Goal: Information Seeking & Learning: Learn about a topic

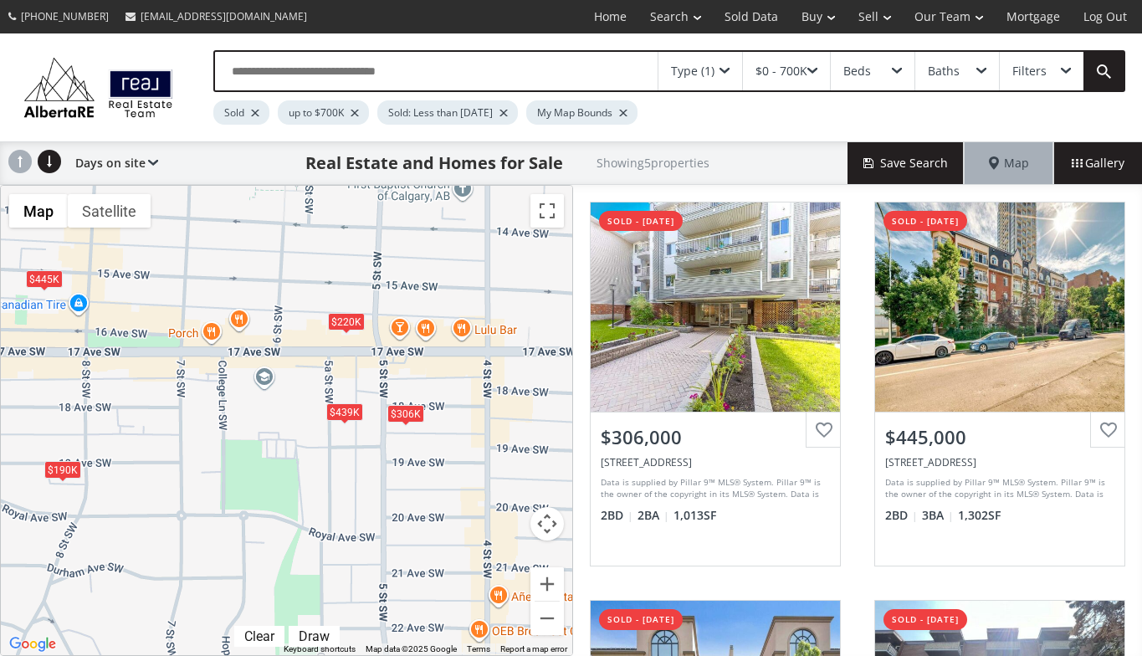
click at [348, 409] on div "$439K" at bounding box center [344, 412] width 37 height 18
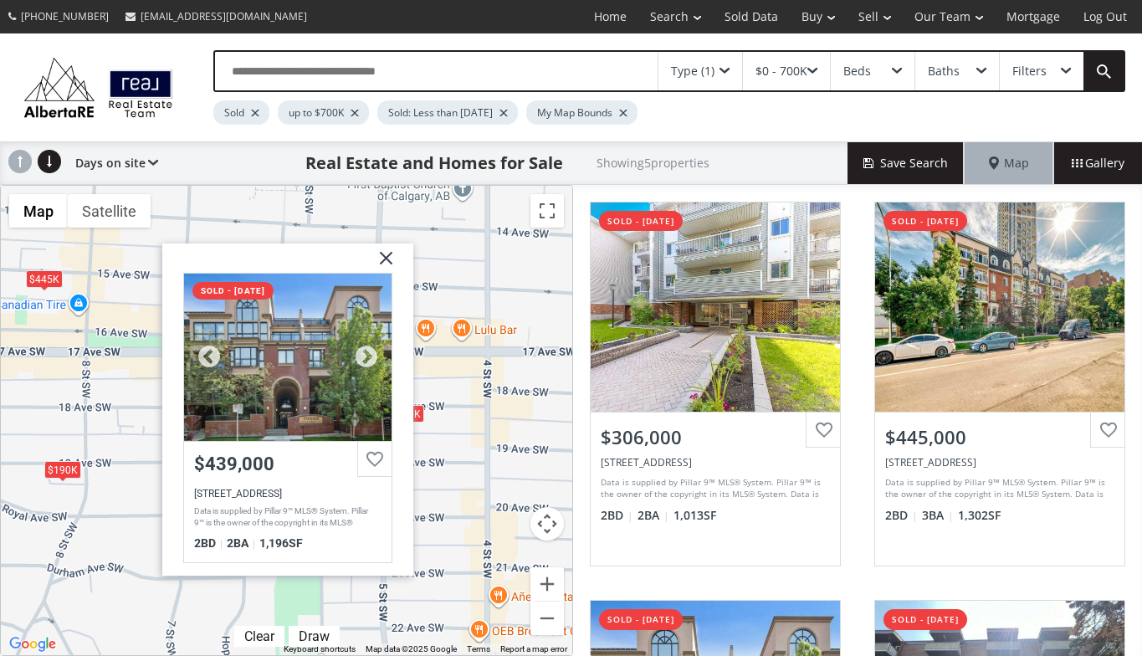
click at [327, 392] on div at bounding box center [287, 357] width 208 height 167
click at [388, 258] on img at bounding box center [379, 265] width 42 height 42
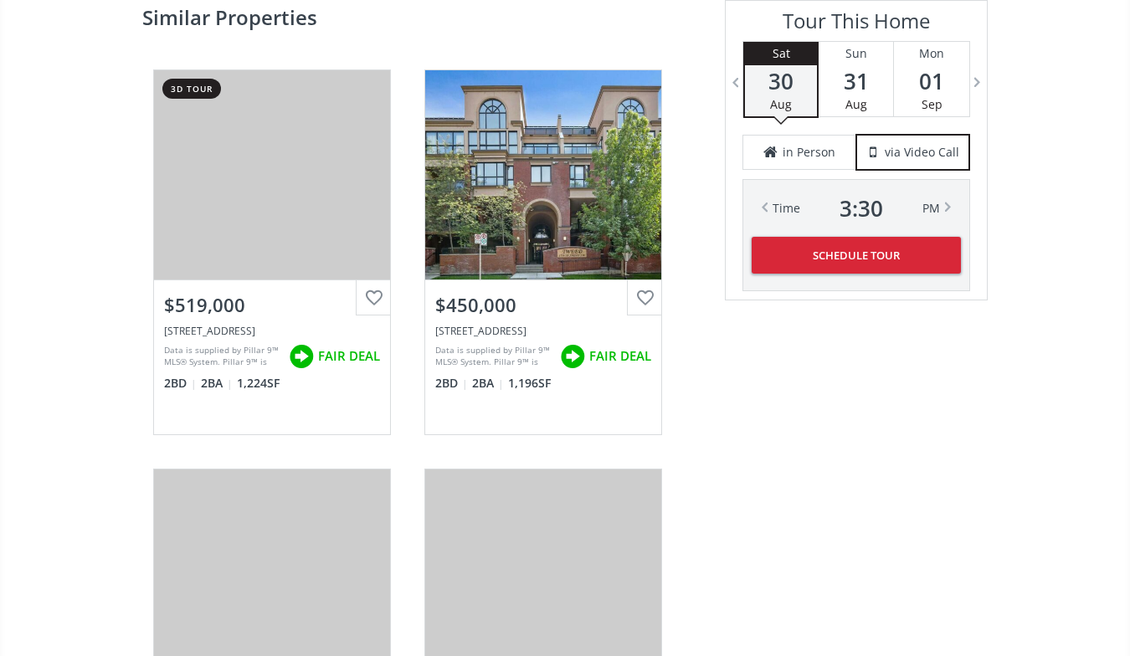
scroll to position [2803, 0]
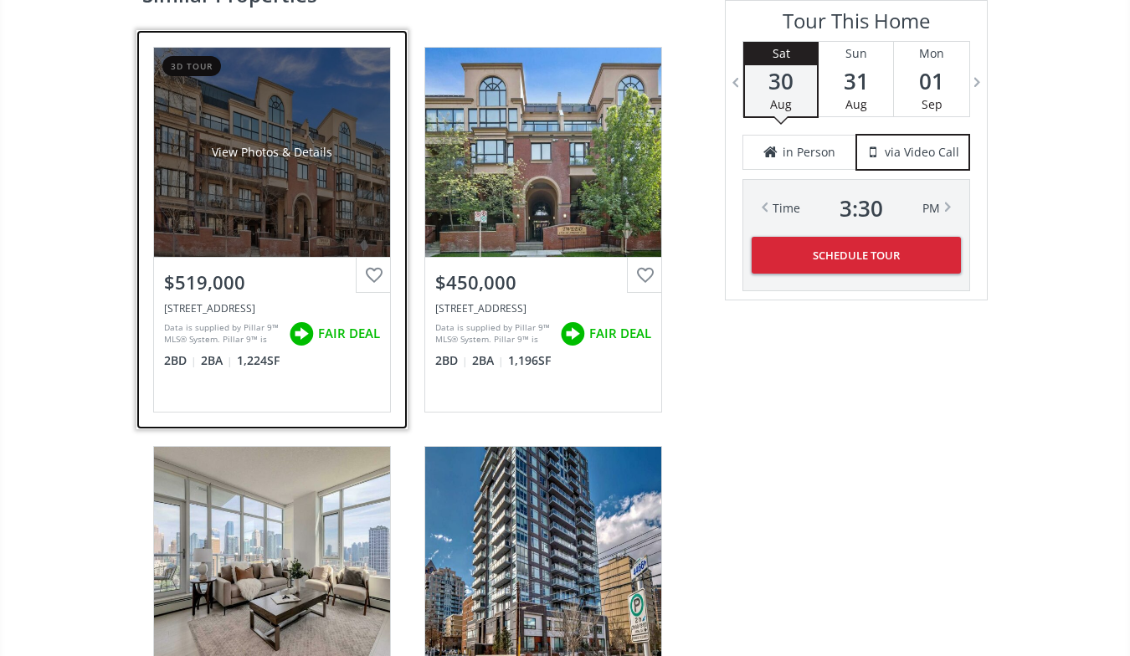
click at [193, 300] on div "$519,000" at bounding box center [272, 279] width 236 height 43
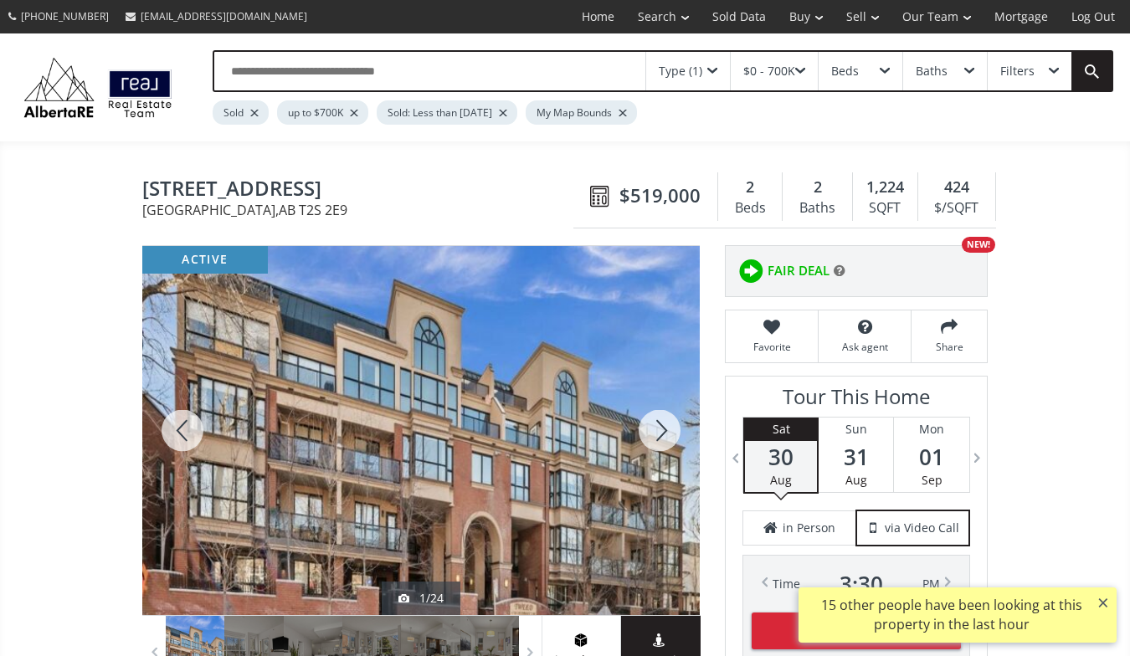
click at [655, 420] on div at bounding box center [659, 430] width 80 height 369
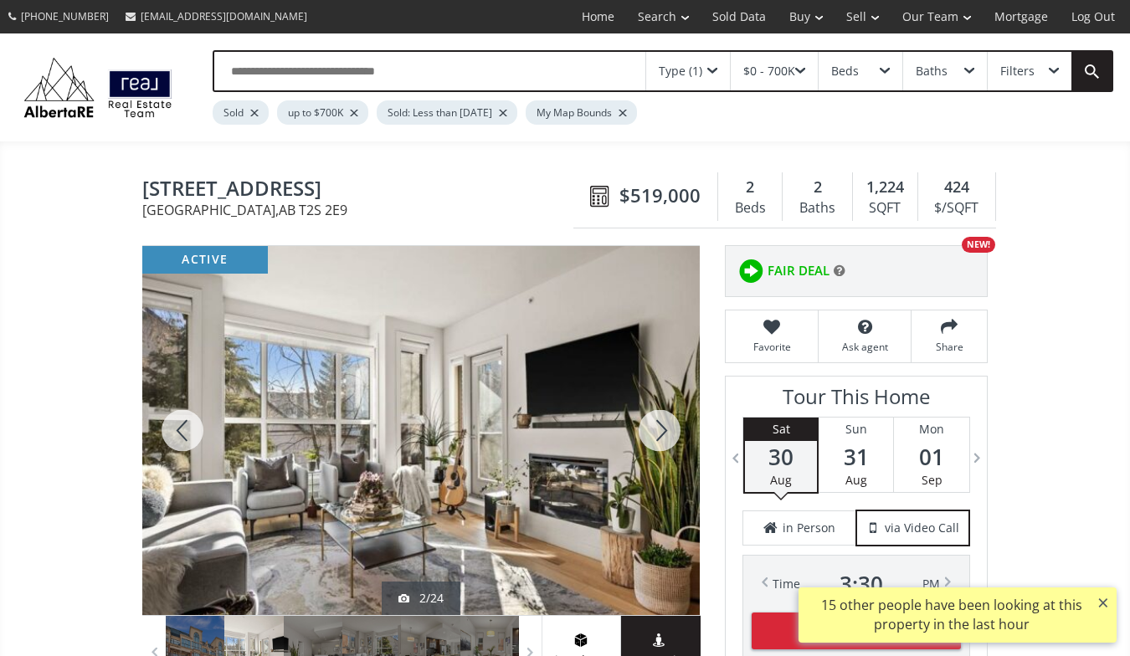
click at [655, 420] on div at bounding box center [659, 430] width 80 height 369
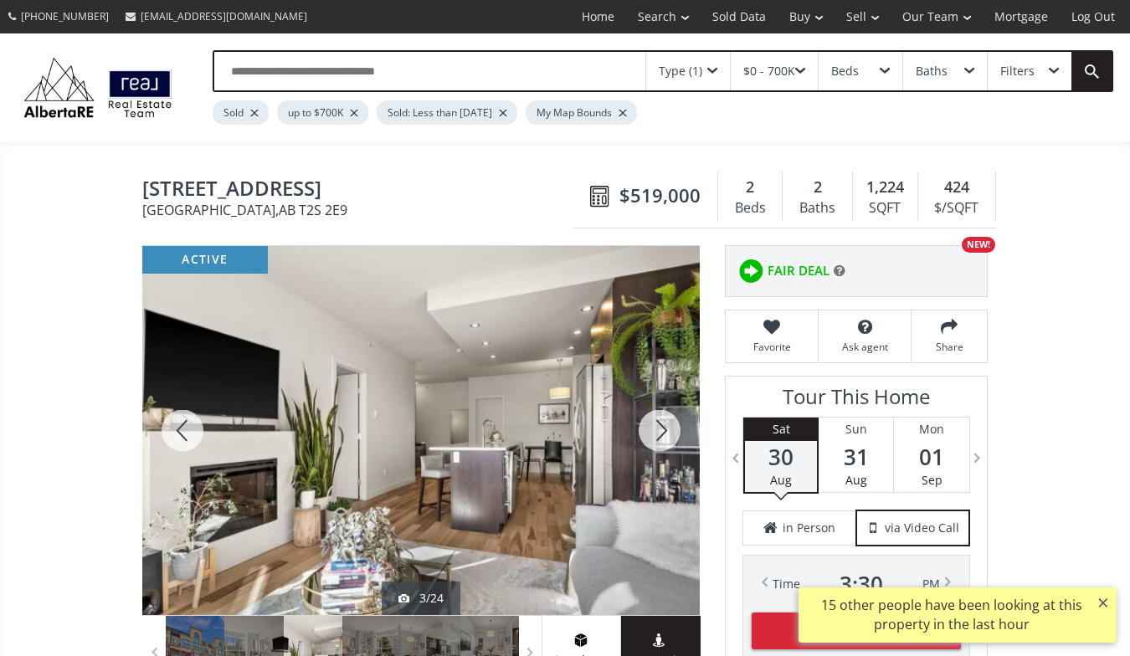
click at [655, 420] on div at bounding box center [659, 430] width 80 height 369
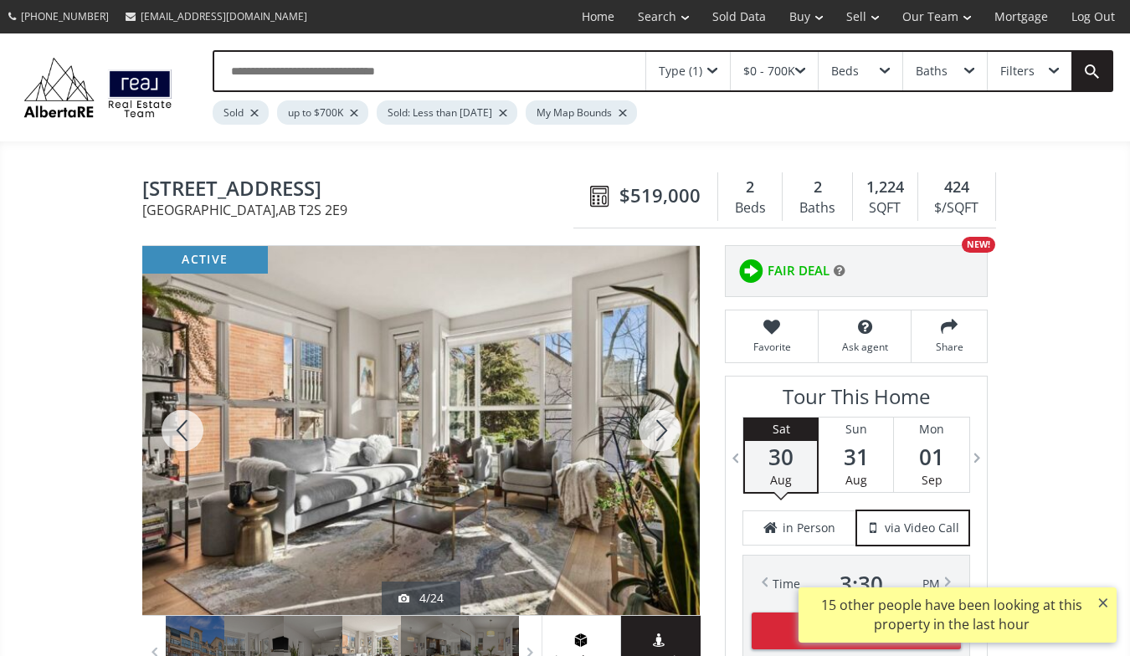
click at [655, 420] on div at bounding box center [659, 430] width 80 height 369
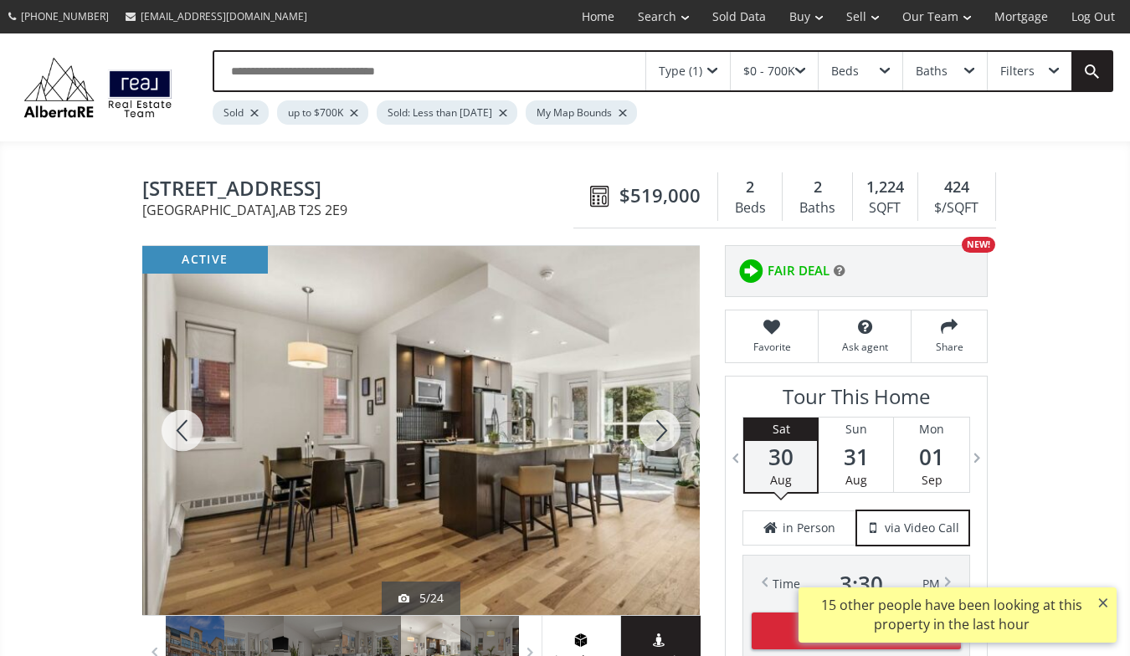
click at [655, 420] on div at bounding box center [659, 430] width 80 height 369
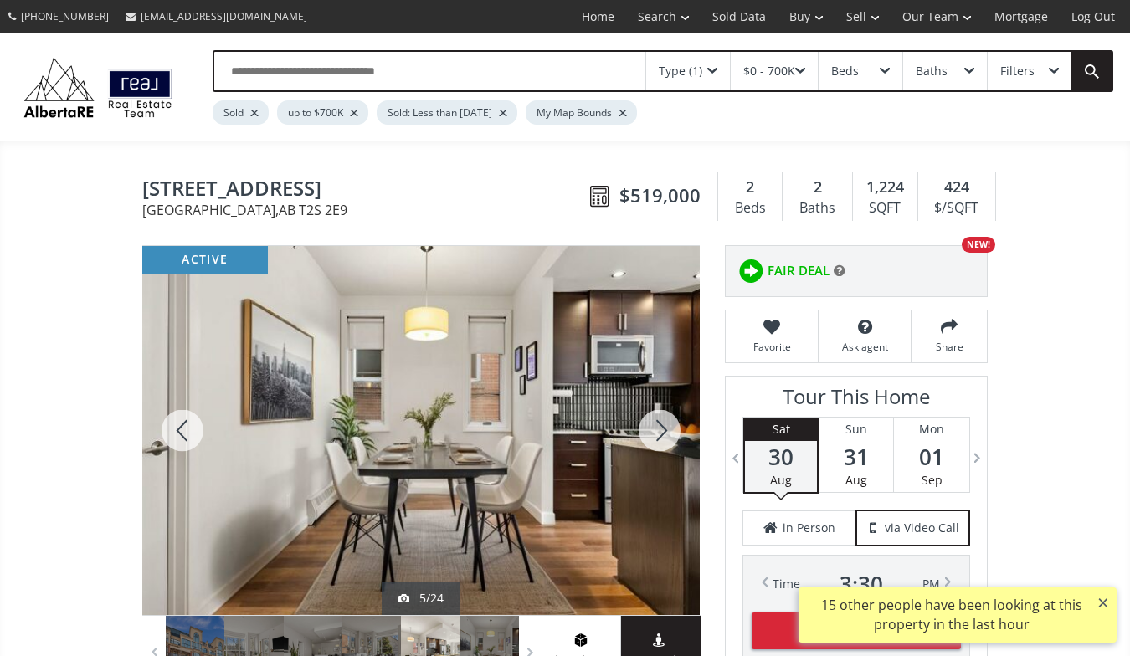
click at [655, 420] on div at bounding box center [659, 430] width 80 height 369
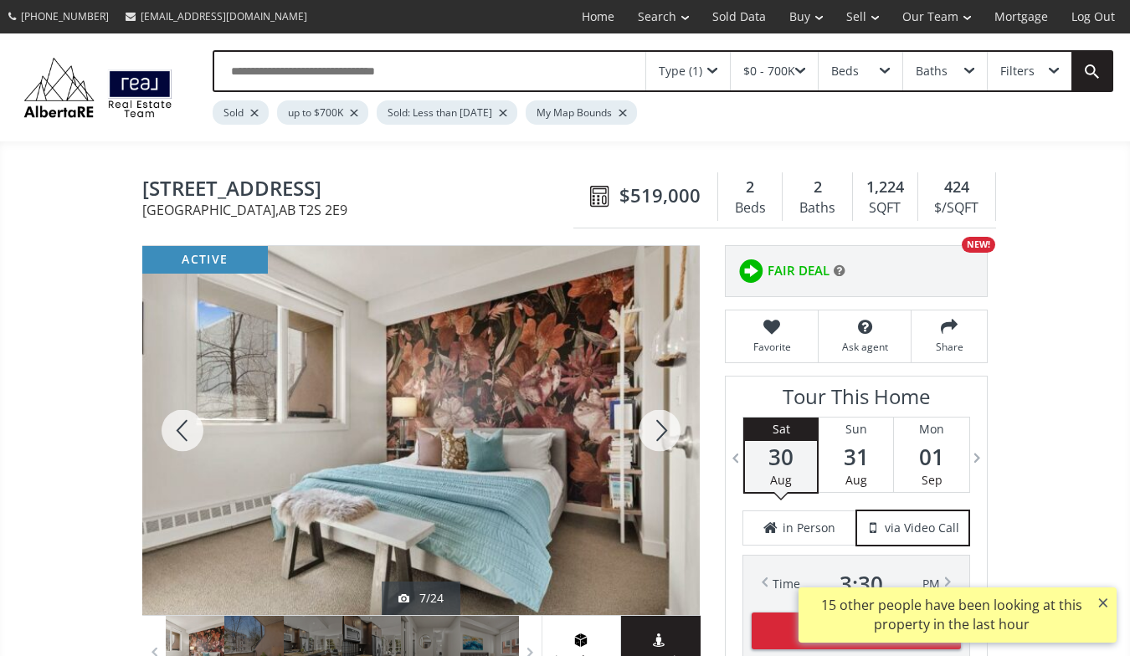
click at [655, 420] on div at bounding box center [659, 430] width 80 height 369
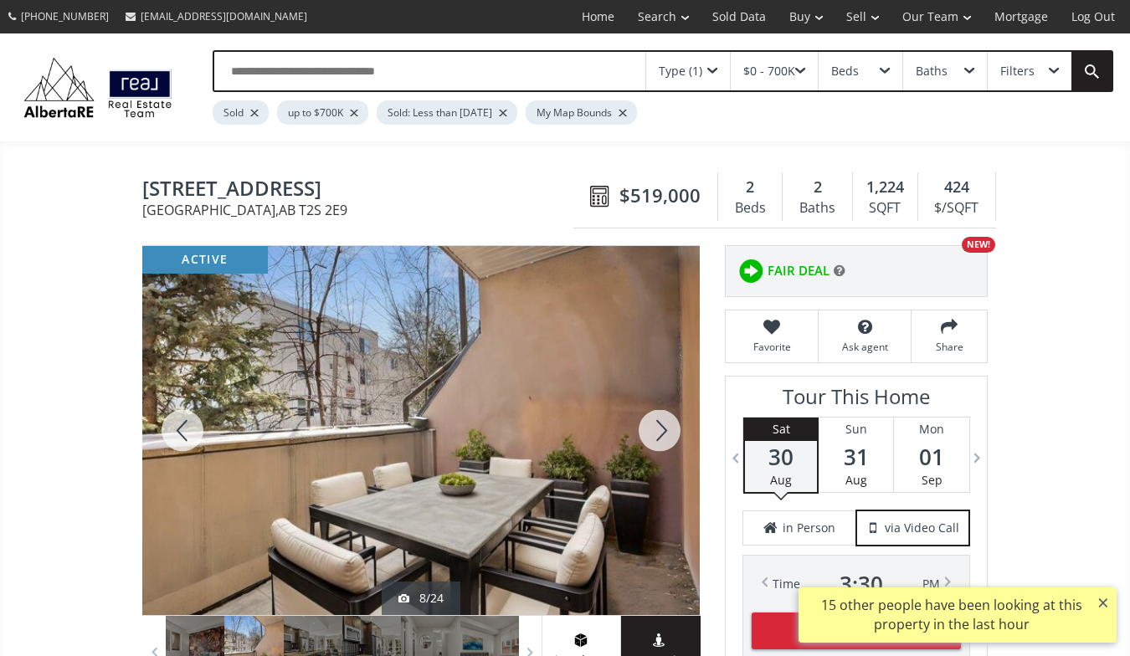
click at [655, 420] on div at bounding box center [659, 430] width 80 height 369
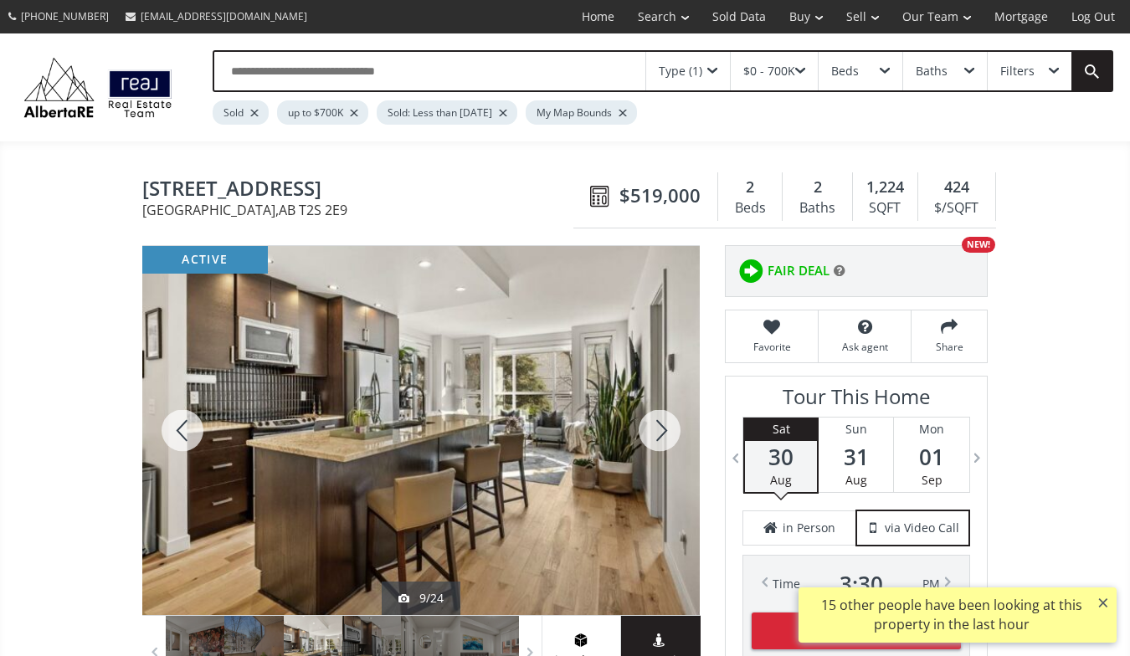
click at [655, 420] on div at bounding box center [659, 430] width 80 height 369
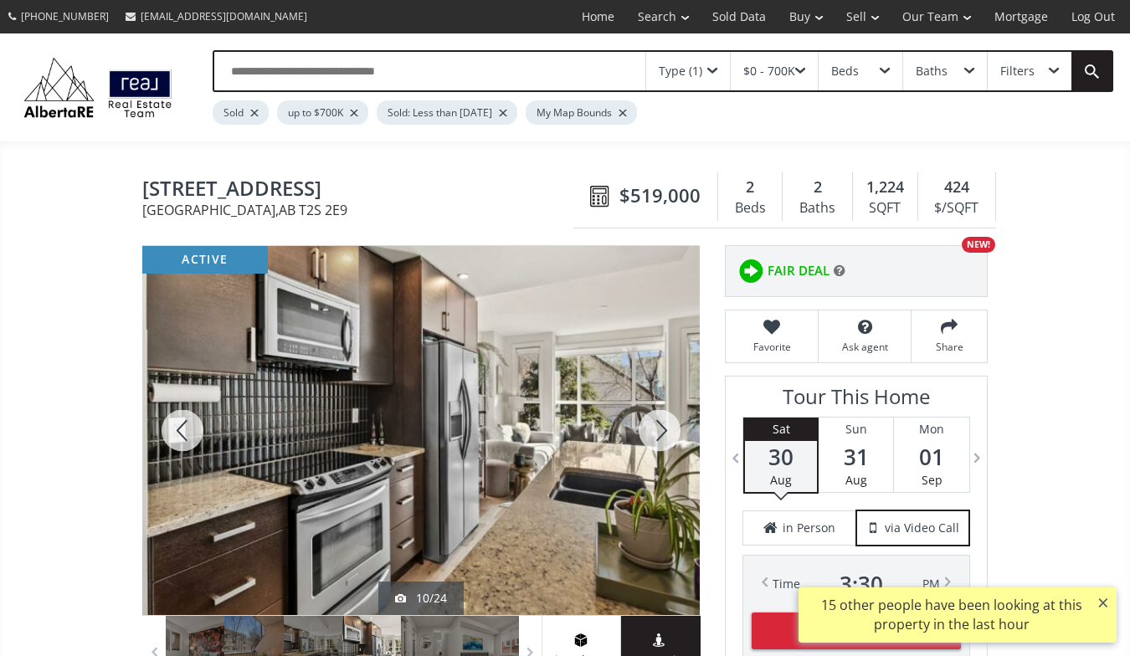
click at [655, 420] on div at bounding box center [659, 430] width 80 height 369
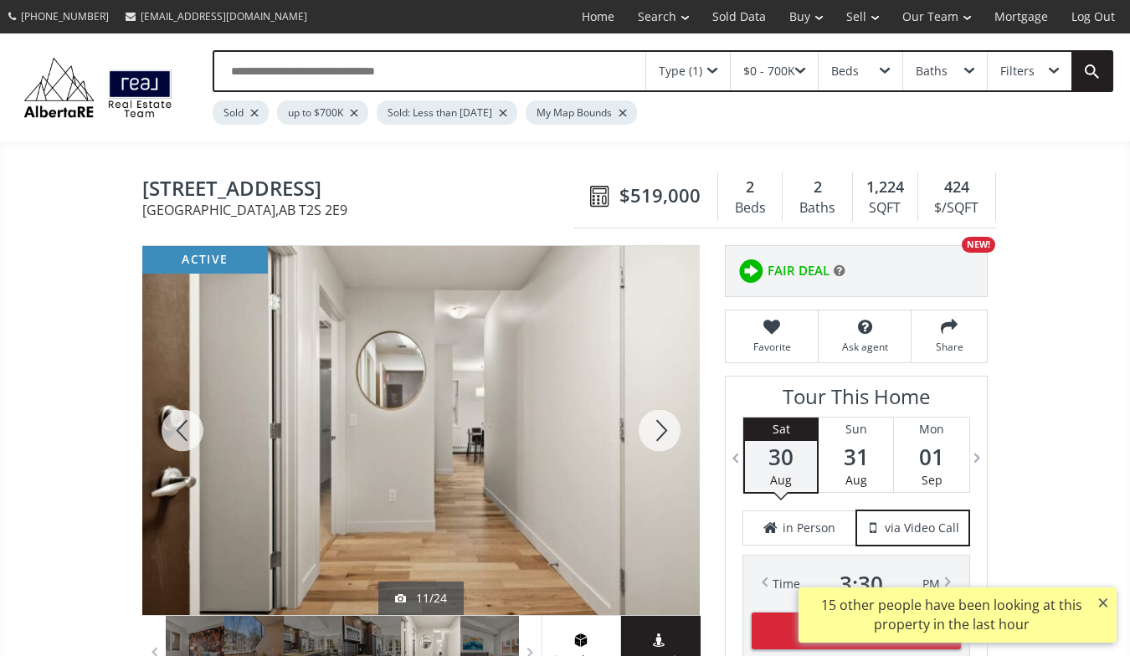
click at [655, 420] on div at bounding box center [659, 430] width 80 height 369
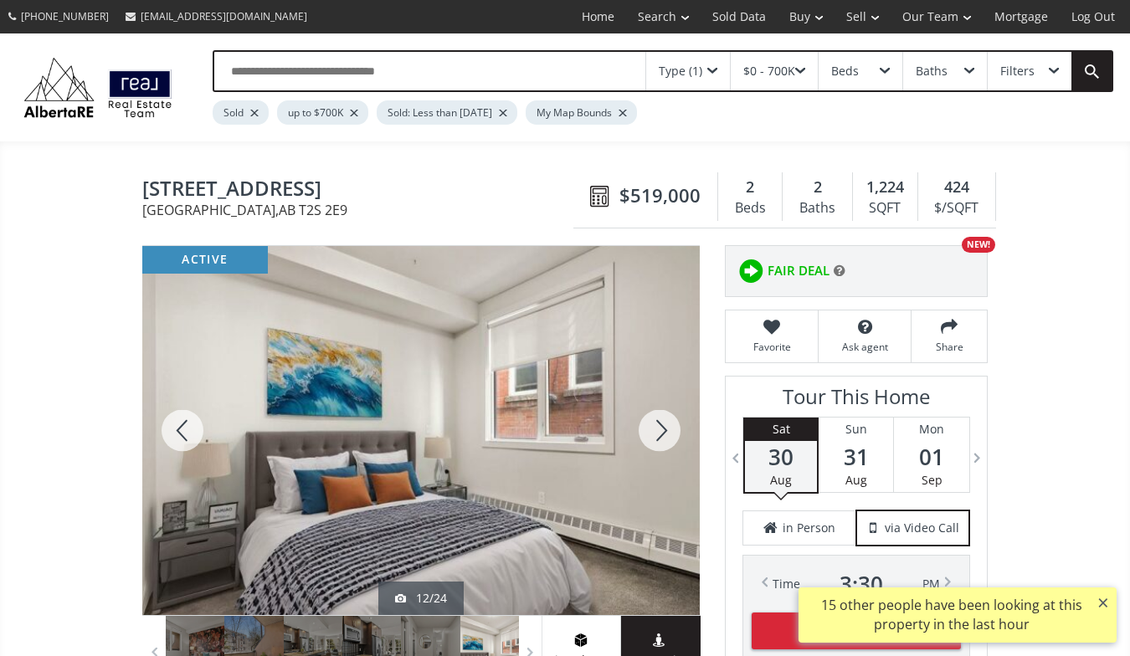
click at [655, 420] on div at bounding box center [659, 430] width 80 height 369
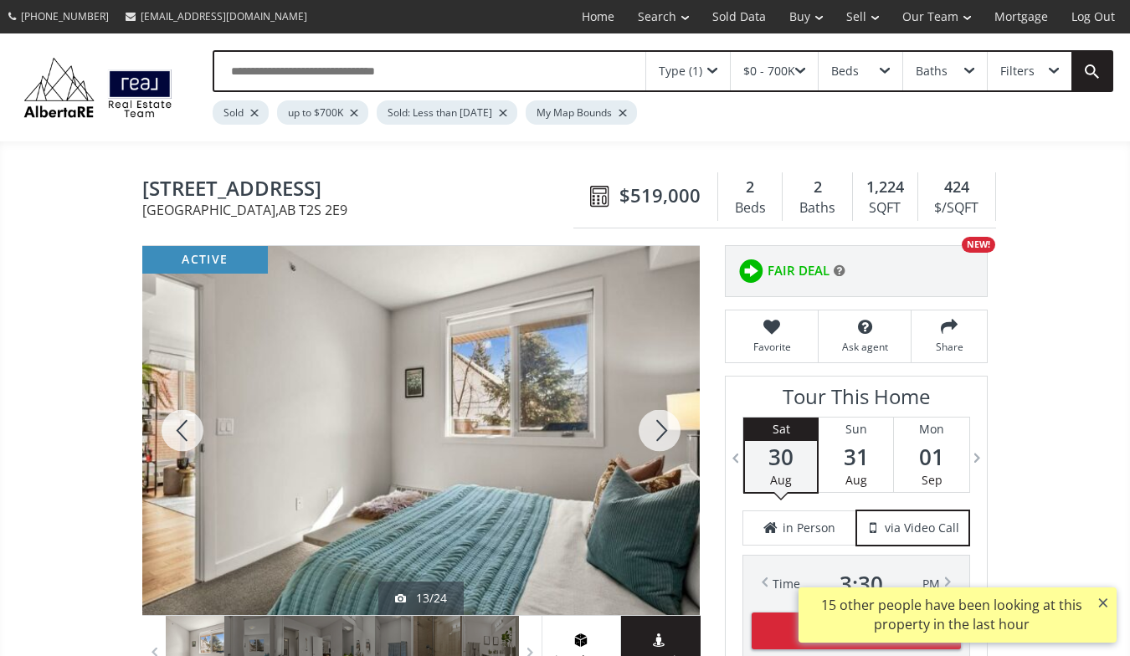
click at [655, 420] on div at bounding box center [659, 430] width 80 height 369
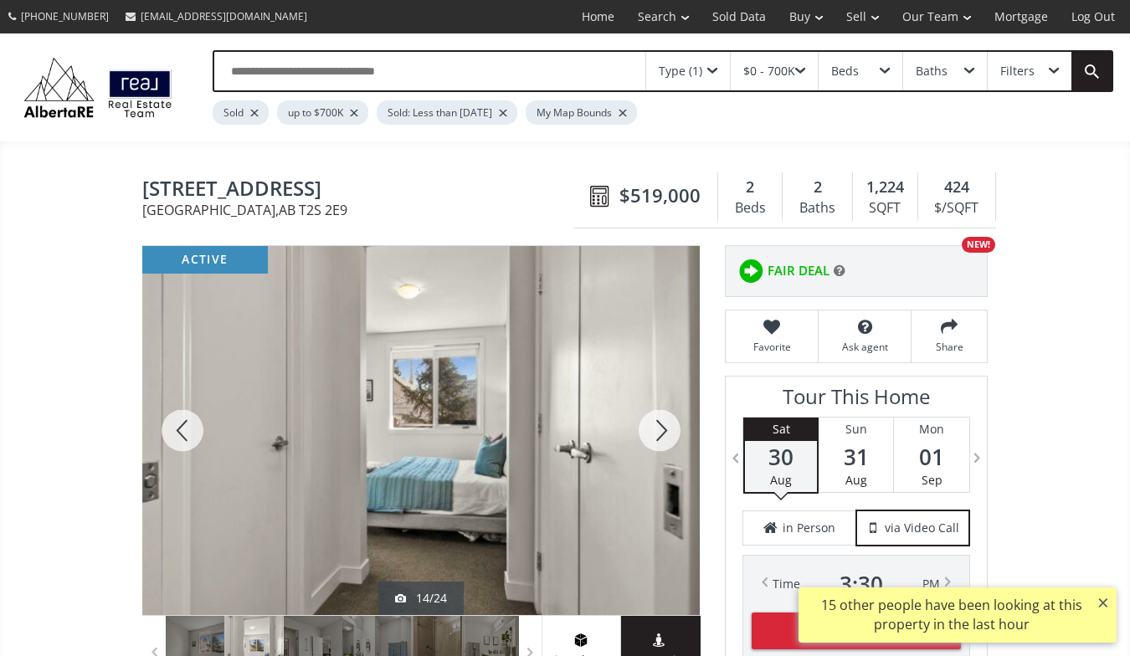
click at [655, 420] on div at bounding box center [659, 430] width 80 height 369
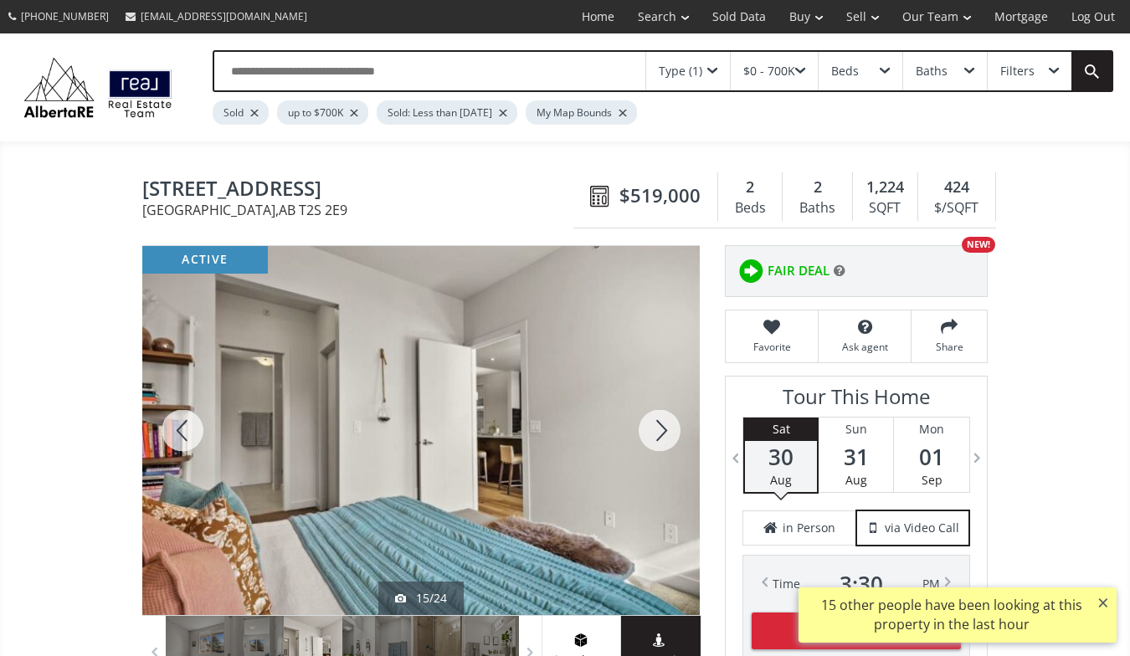
click at [655, 420] on div at bounding box center [659, 430] width 80 height 369
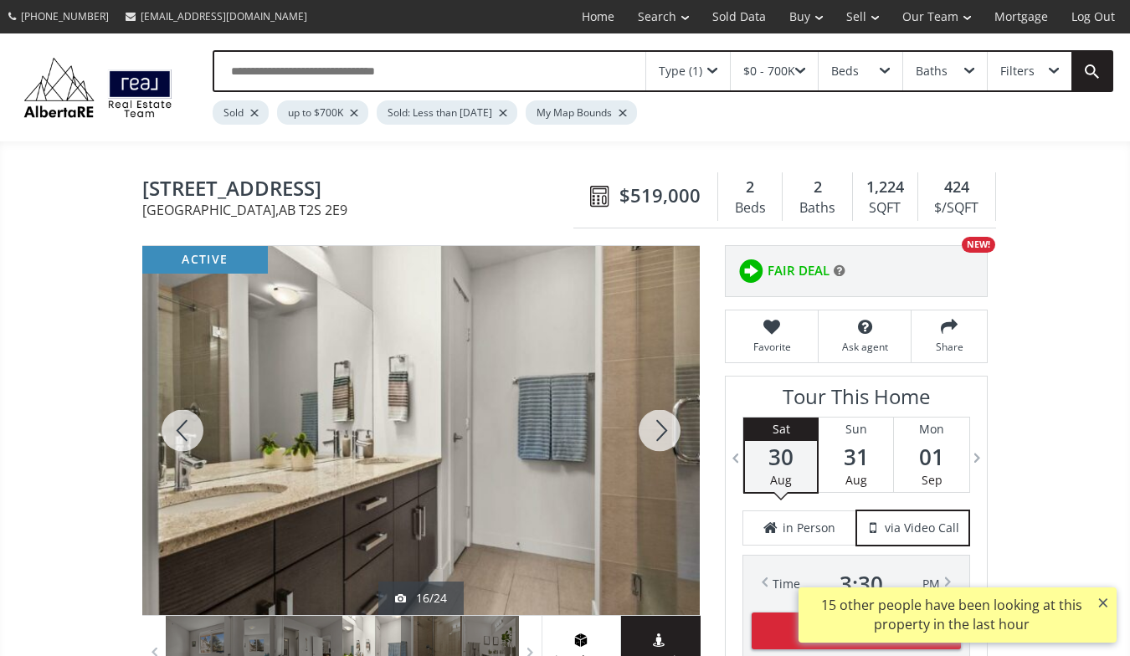
click at [655, 420] on div at bounding box center [659, 430] width 80 height 369
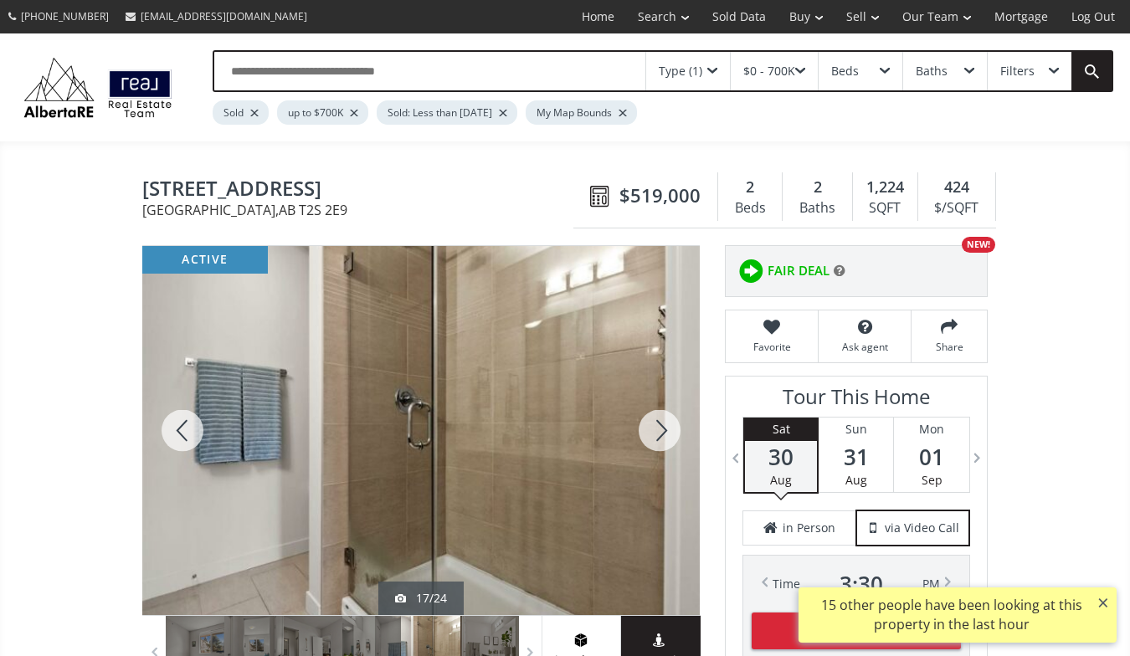
click at [655, 420] on div at bounding box center [659, 430] width 80 height 369
